Goal: Task Accomplishment & Management: Use online tool/utility

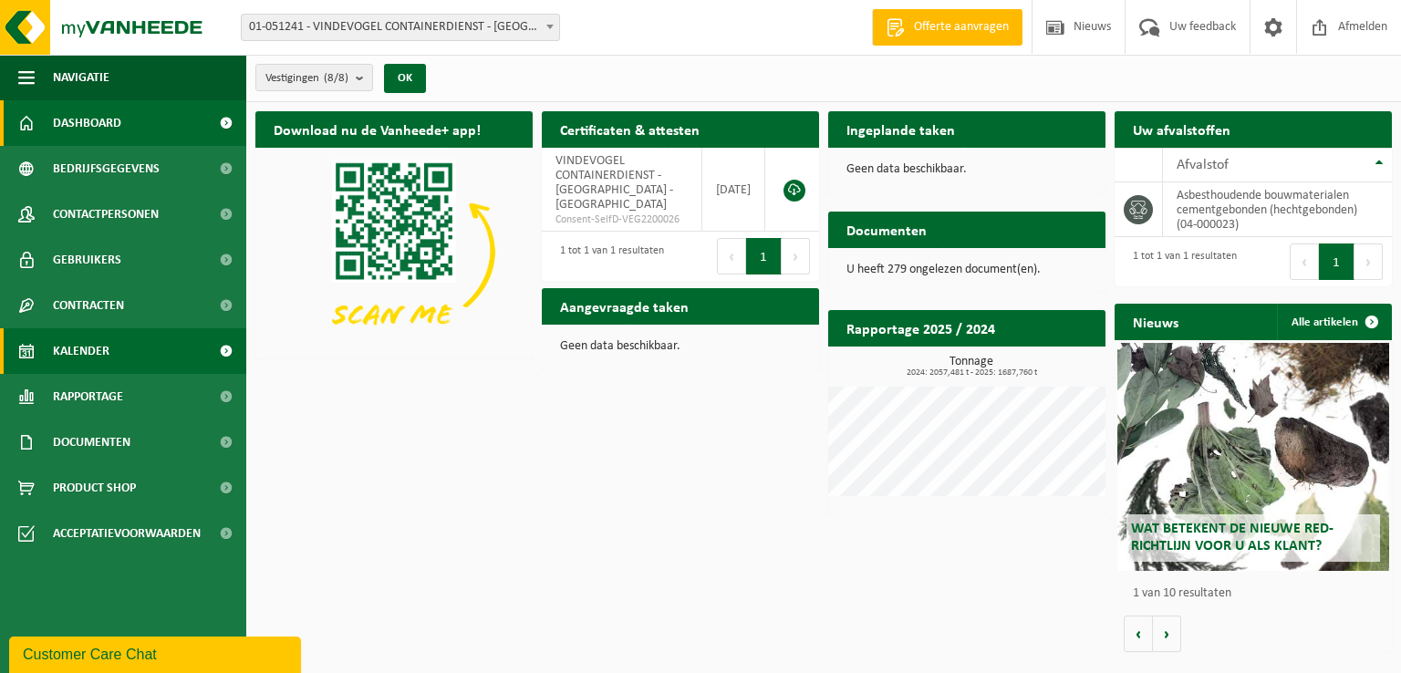
click at [95, 352] on span "Kalender" at bounding box center [81, 351] width 57 height 46
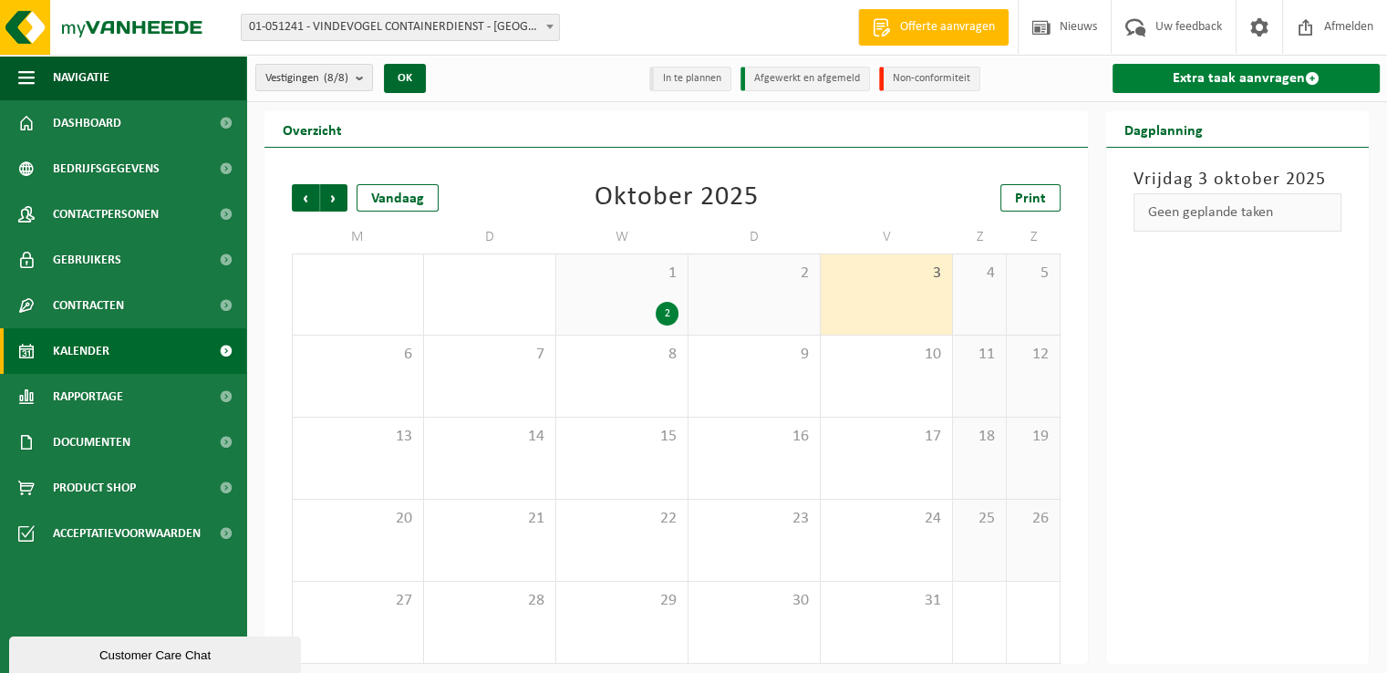
click at [1232, 84] on link "Extra taak aanvragen" at bounding box center [1246, 78] width 267 height 29
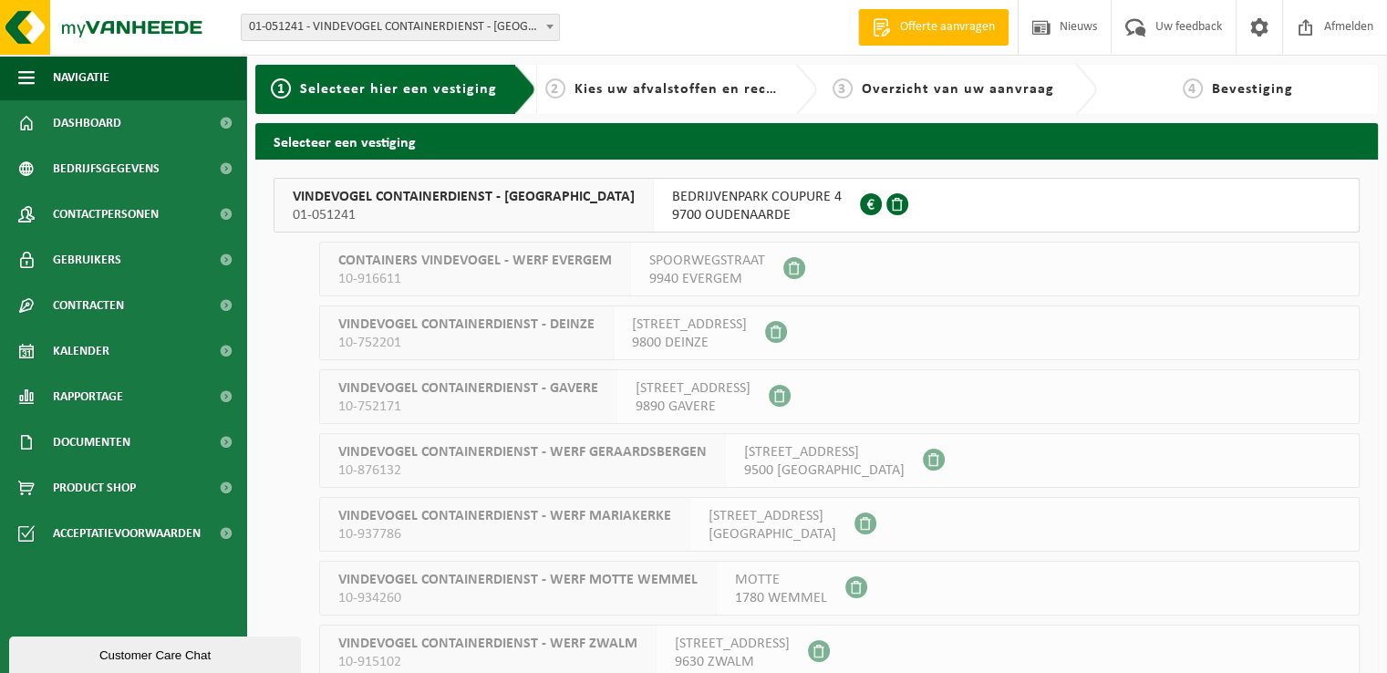
click at [704, 217] on span "9700 OUDENAARDE" at bounding box center [757, 215] width 170 height 18
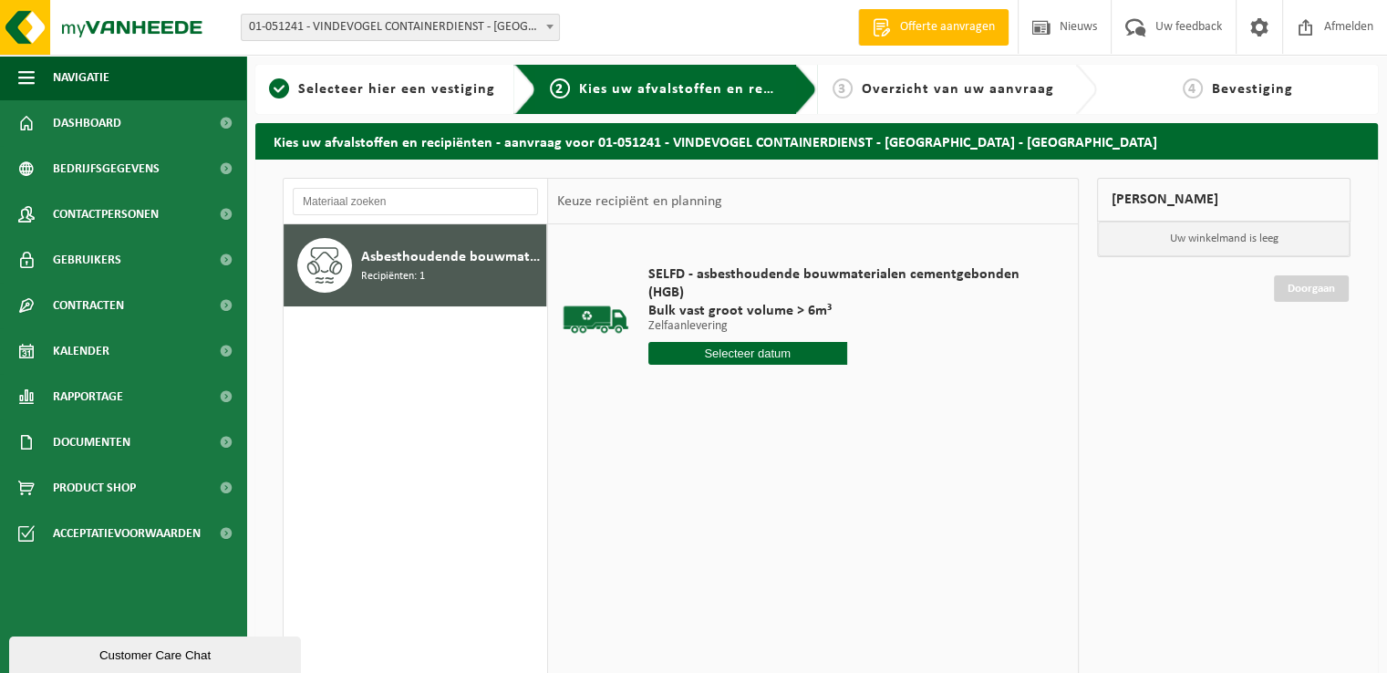
click at [728, 342] on input "text" at bounding box center [747, 353] width 199 height 23
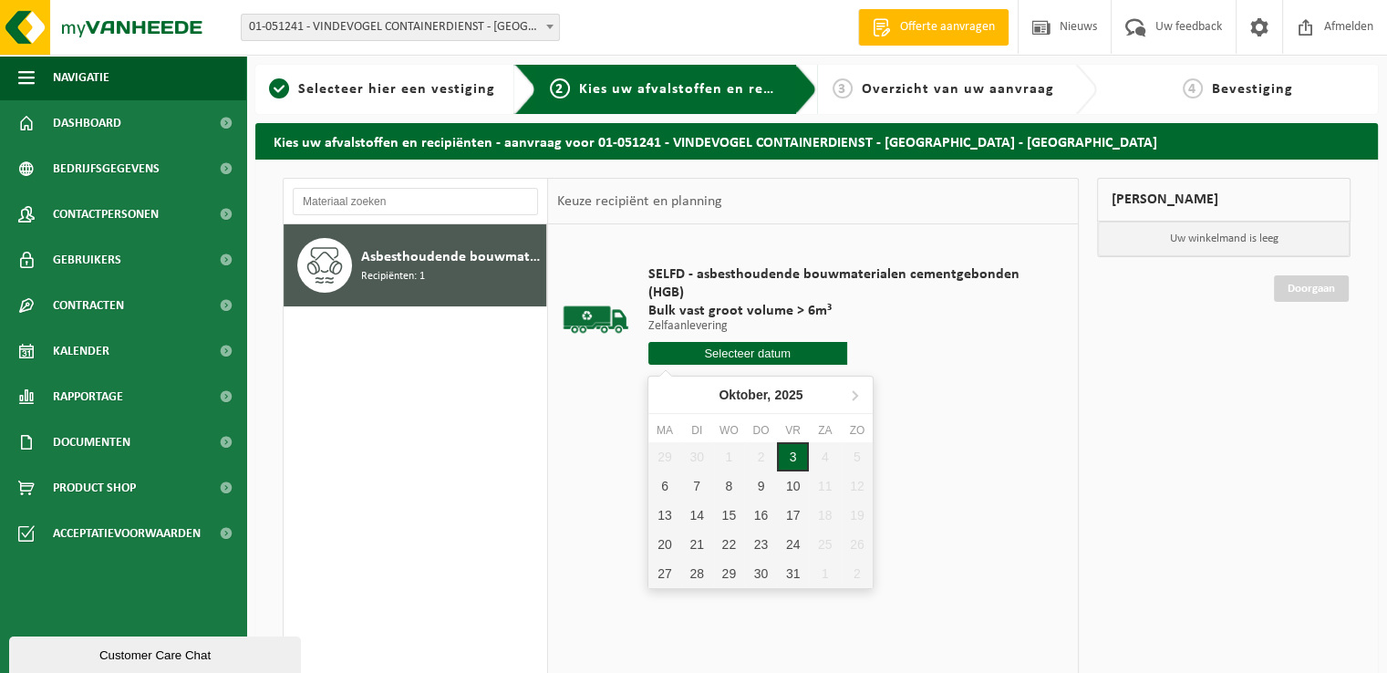
click at [797, 460] on div "3" at bounding box center [793, 456] width 32 height 29
type input "Van 2025-10-03"
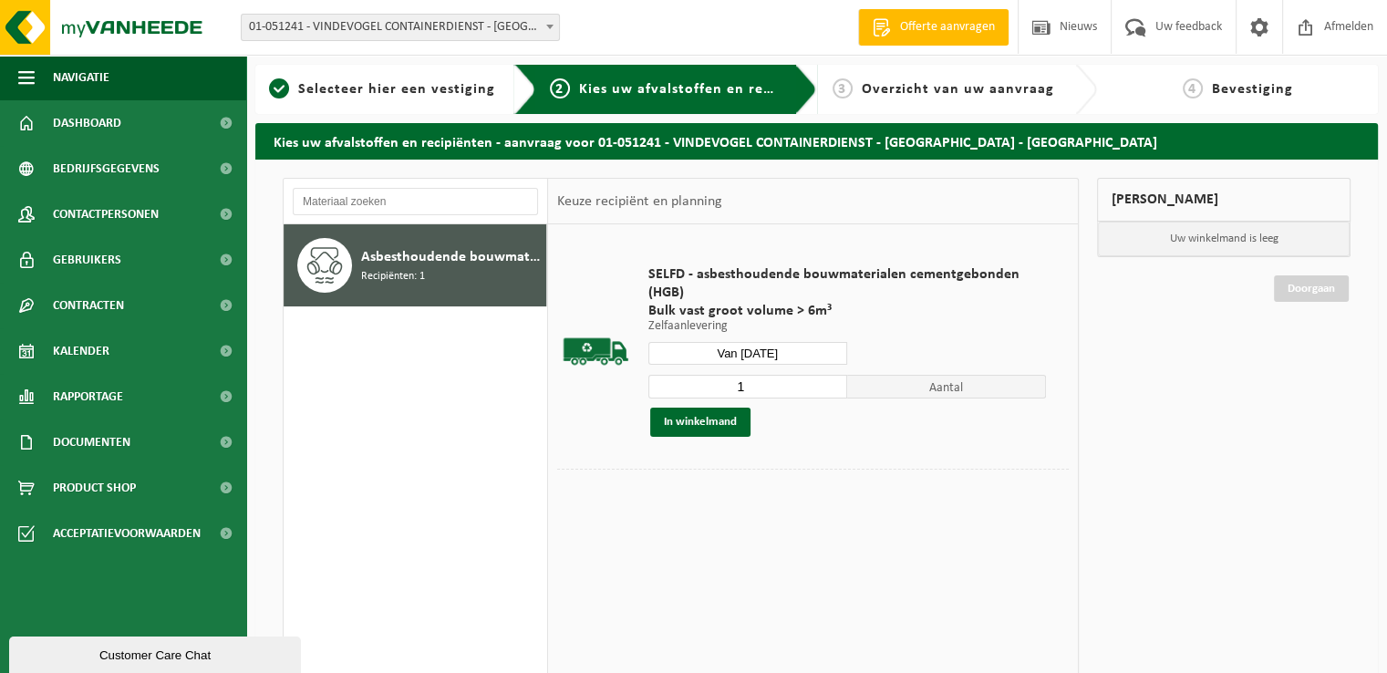
click at [751, 388] on input "1" at bounding box center [747, 387] width 199 height 24
type input "2"
click at [729, 417] on button "In winkelmand" at bounding box center [700, 422] width 100 height 29
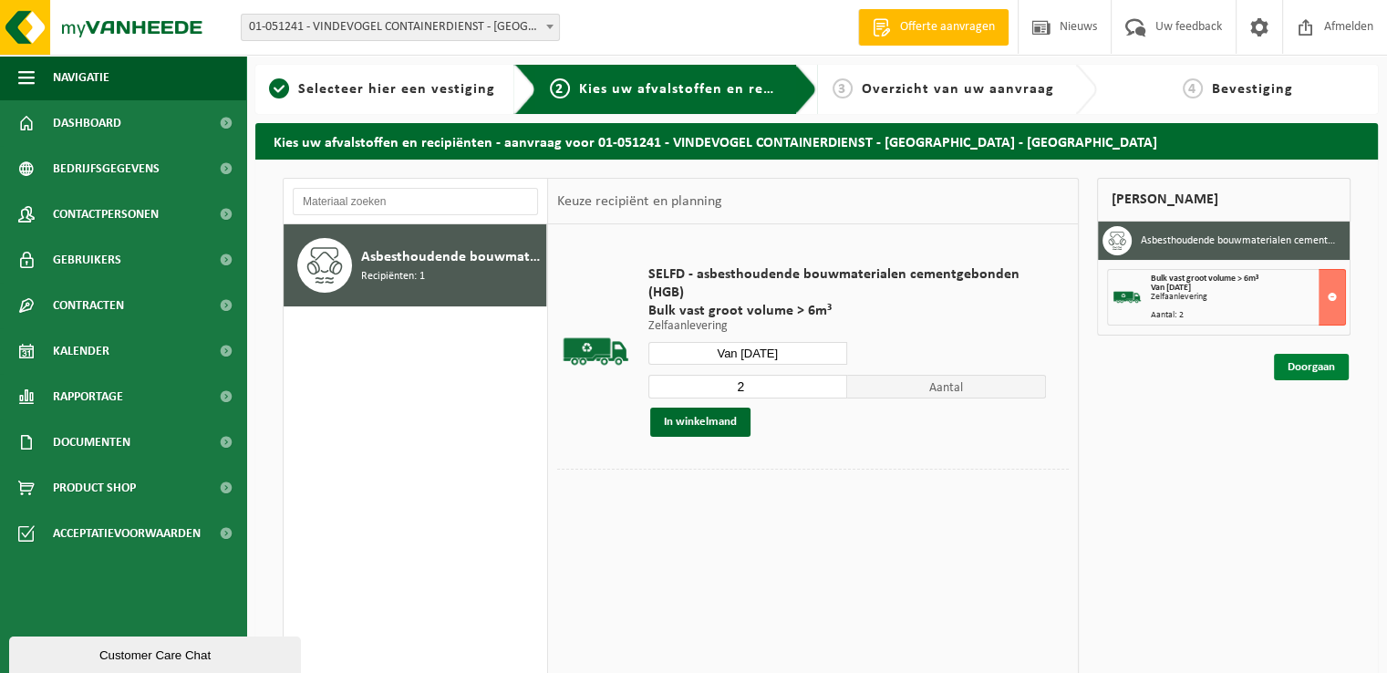
click at [1302, 366] on link "Doorgaan" at bounding box center [1311, 367] width 75 height 26
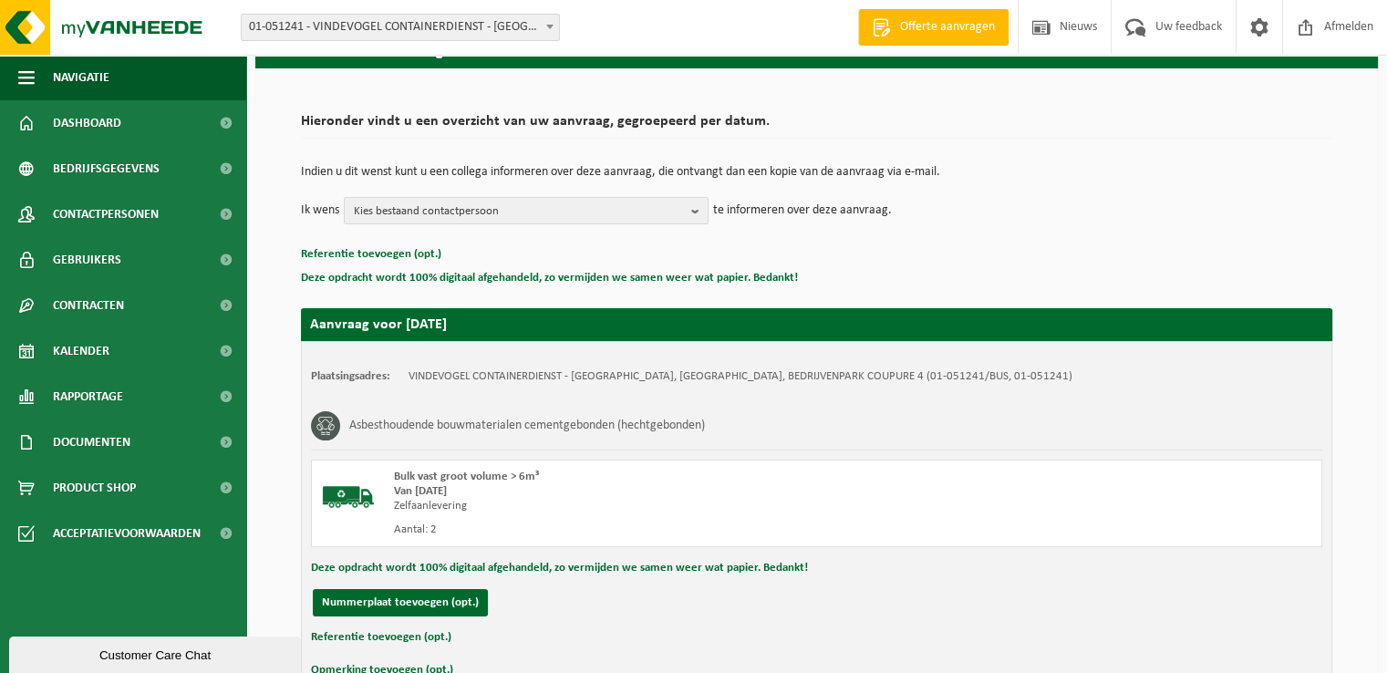
scroll to position [201, 0]
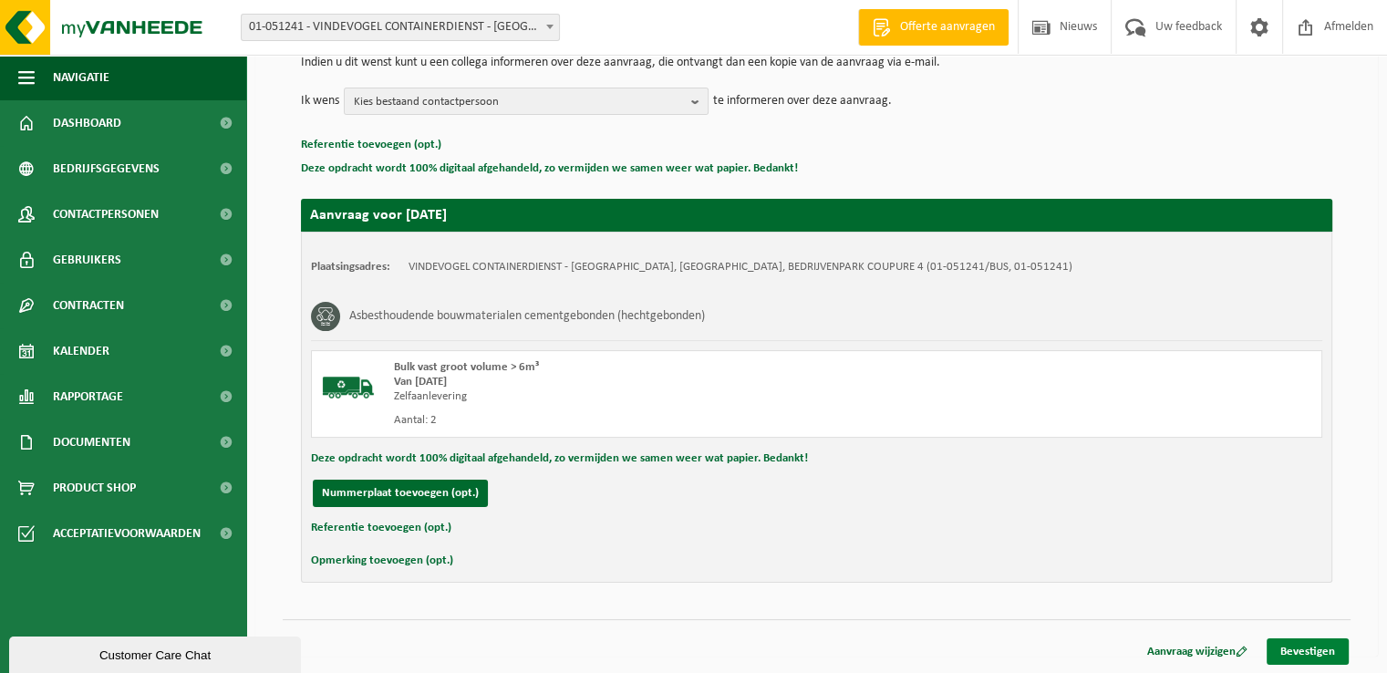
click at [1290, 651] on link "Bevestigen" at bounding box center [1308, 651] width 82 height 26
